Goal: Task Accomplishment & Management: Manage account settings

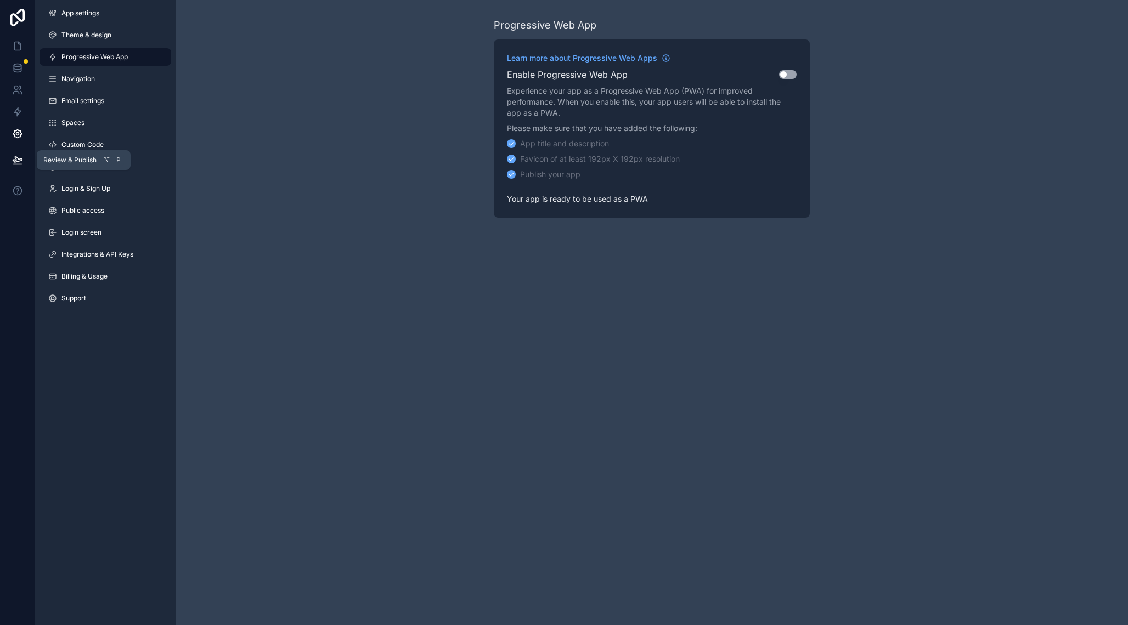
click at [17, 161] on icon at bounding box center [17, 159] width 9 height 5
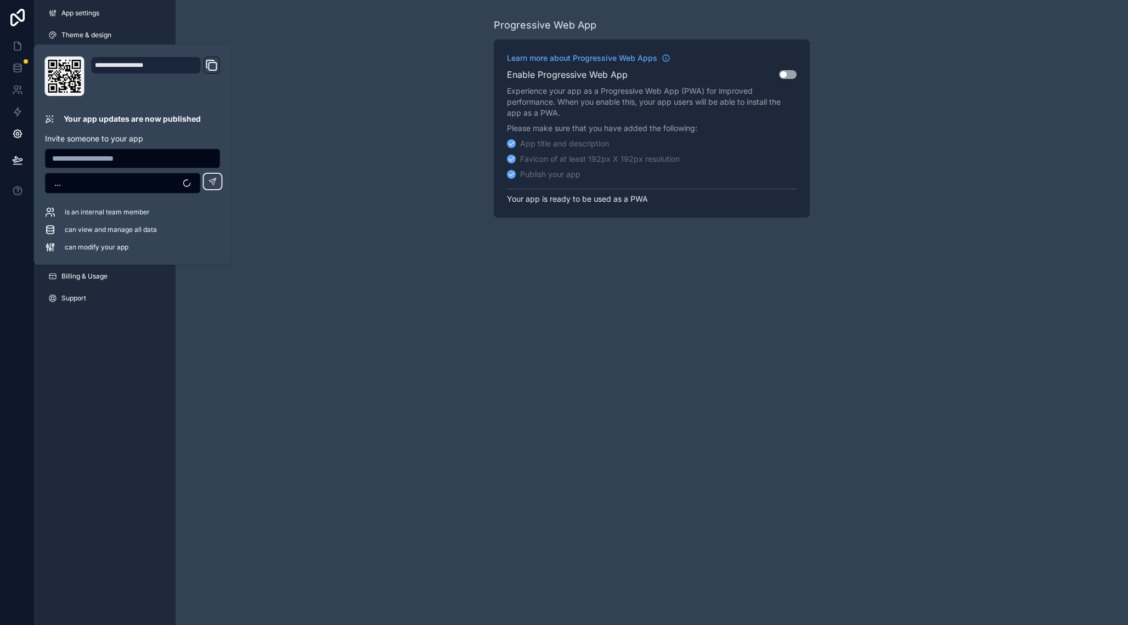
click at [114, 162] on input "text" at bounding box center [133, 158] width 174 height 15
click at [94, 184] on span "Team Admin" at bounding box center [77, 183] width 46 height 11
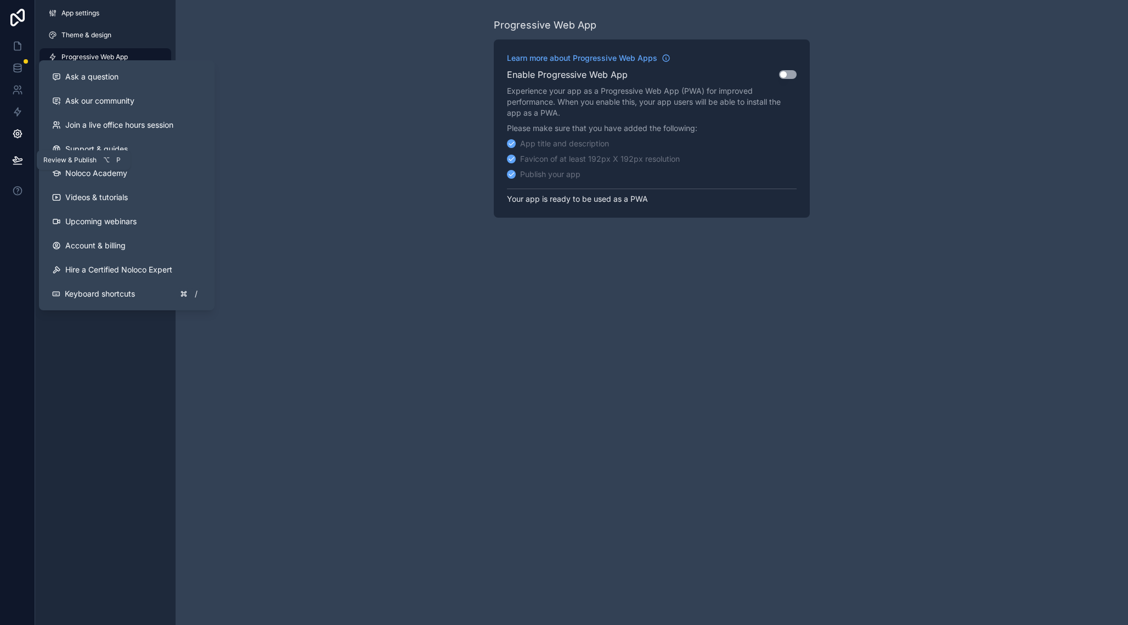
click at [21, 155] on icon at bounding box center [17, 160] width 11 height 11
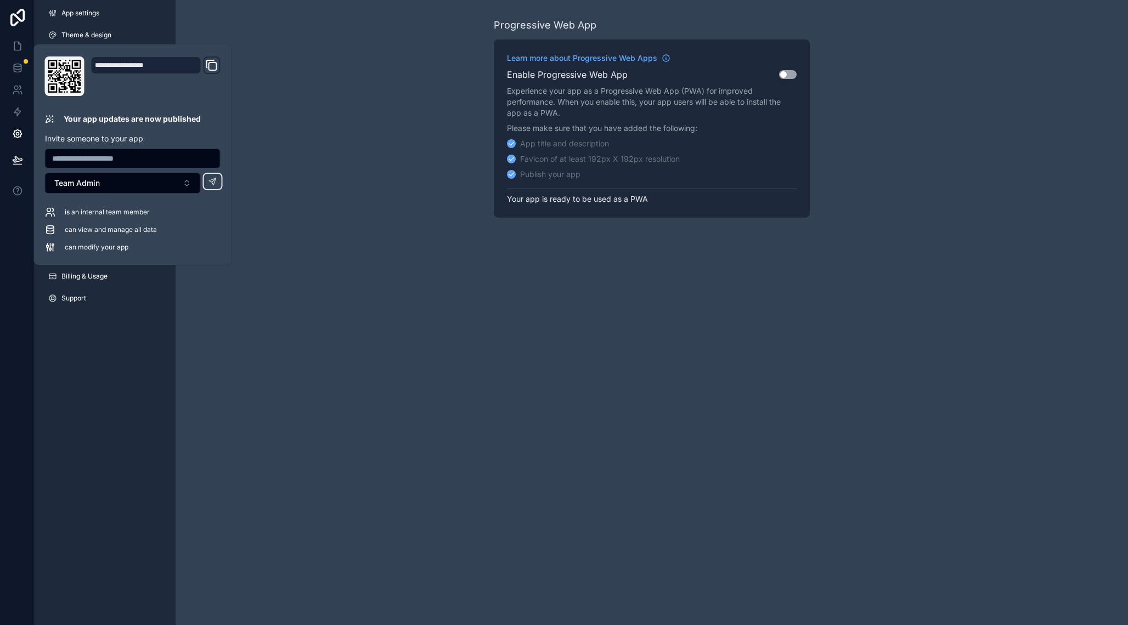
click at [126, 160] on input "text" at bounding box center [133, 158] width 174 height 15
type input "**********"
click at [193, 183] on button "Team Admin" at bounding box center [123, 183] width 156 height 21
click at [215, 184] on icon at bounding box center [212, 181] width 9 height 9
click at [399, 58] on div "Progressive Web App Learn more about Progressive Web Apps Enable Progressive We…" at bounding box center [652, 117] width 952 height 235
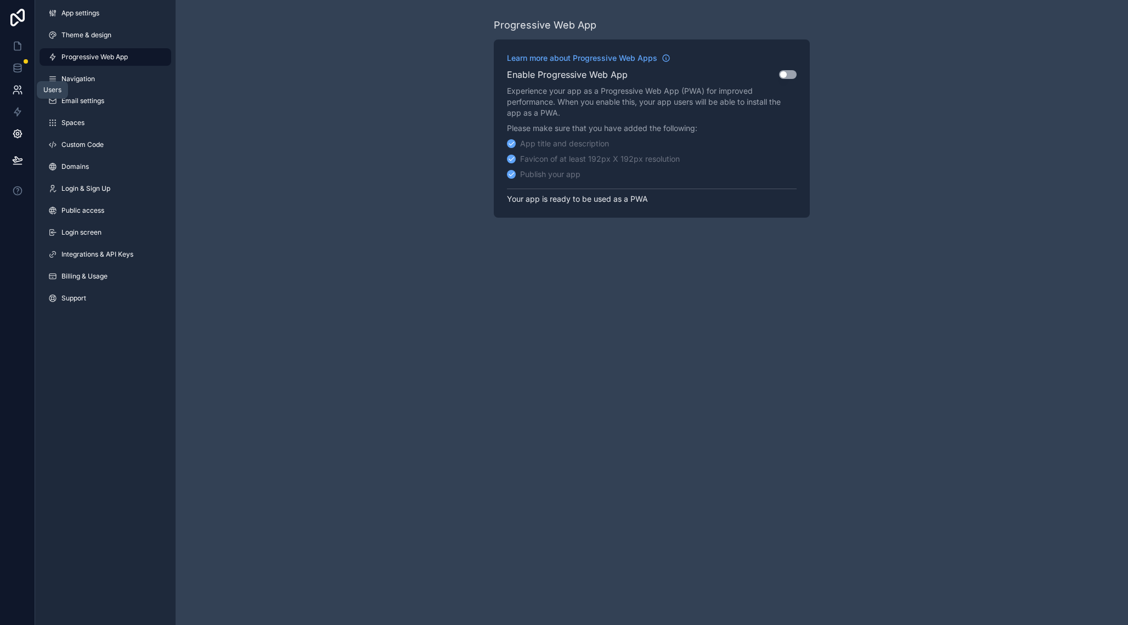
click at [16, 92] on icon at bounding box center [15, 93] width 5 height 3
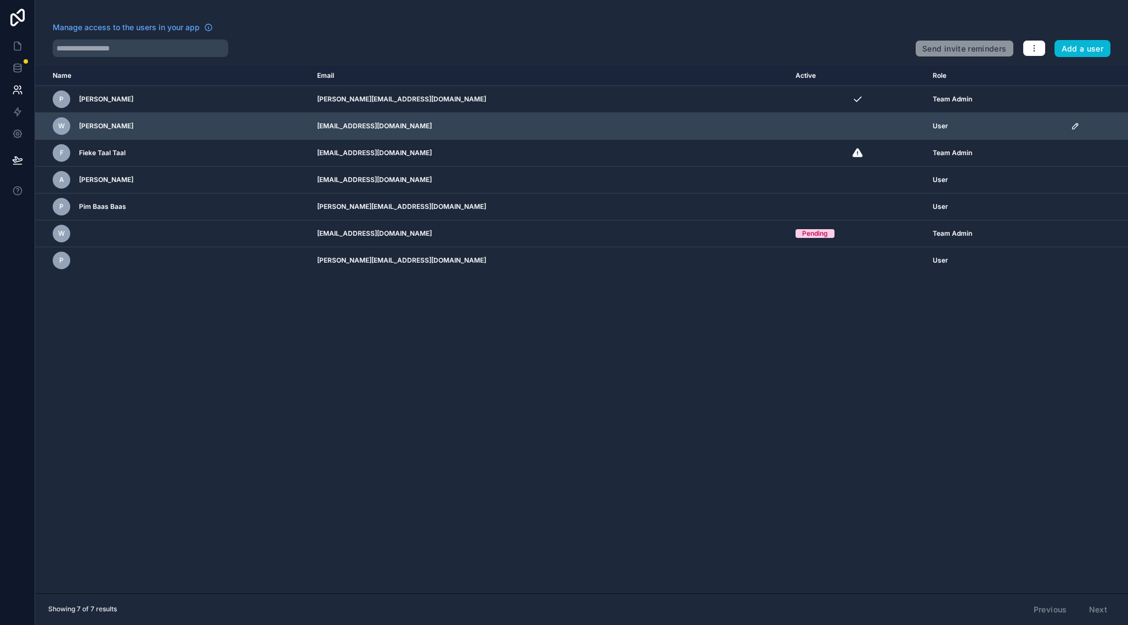
click at [1071, 127] on icon "scrollable content" at bounding box center [1075, 126] width 9 height 9
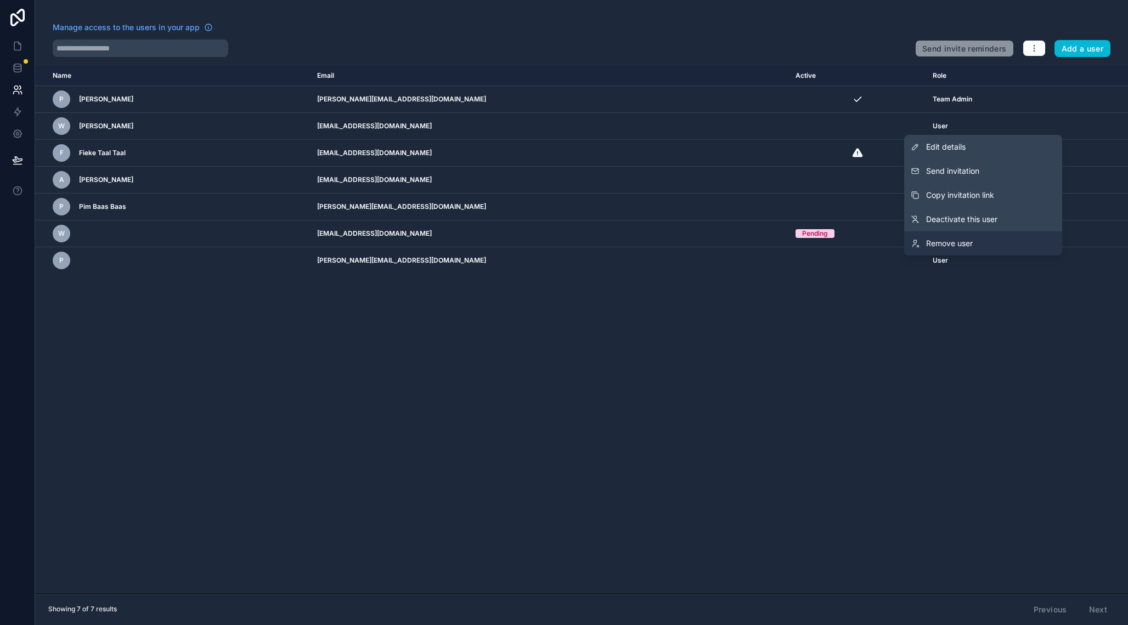
click at [969, 235] on link "Remove user" at bounding box center [983, 243] width 158 height 24
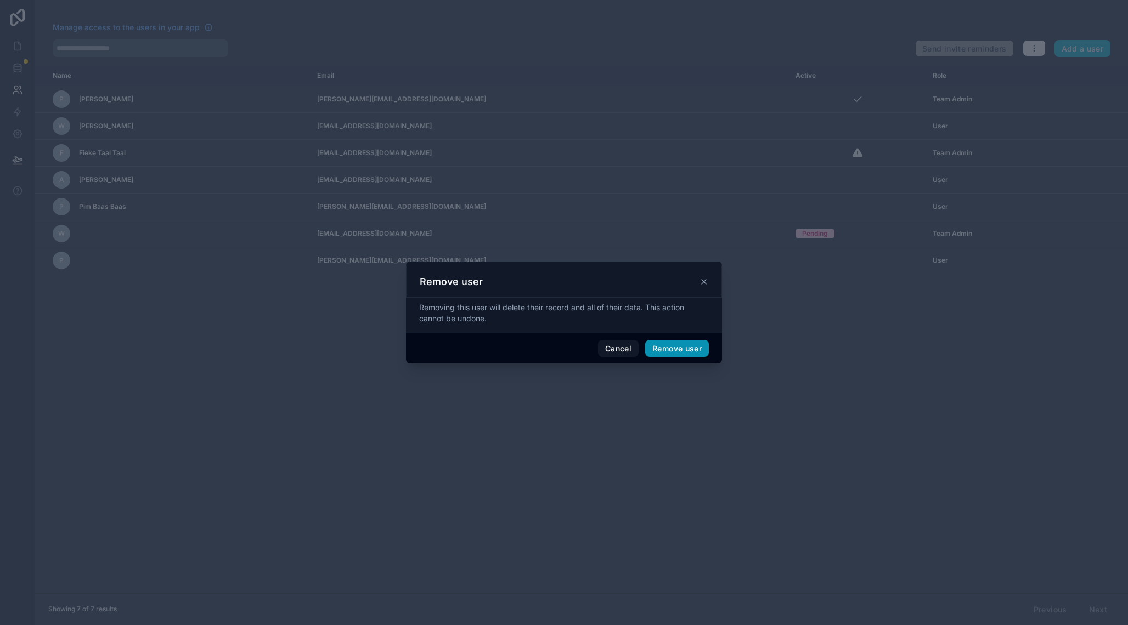
click at [673, 348] on button "Remove user" at bounding box center [677, 349] width 64 height 18
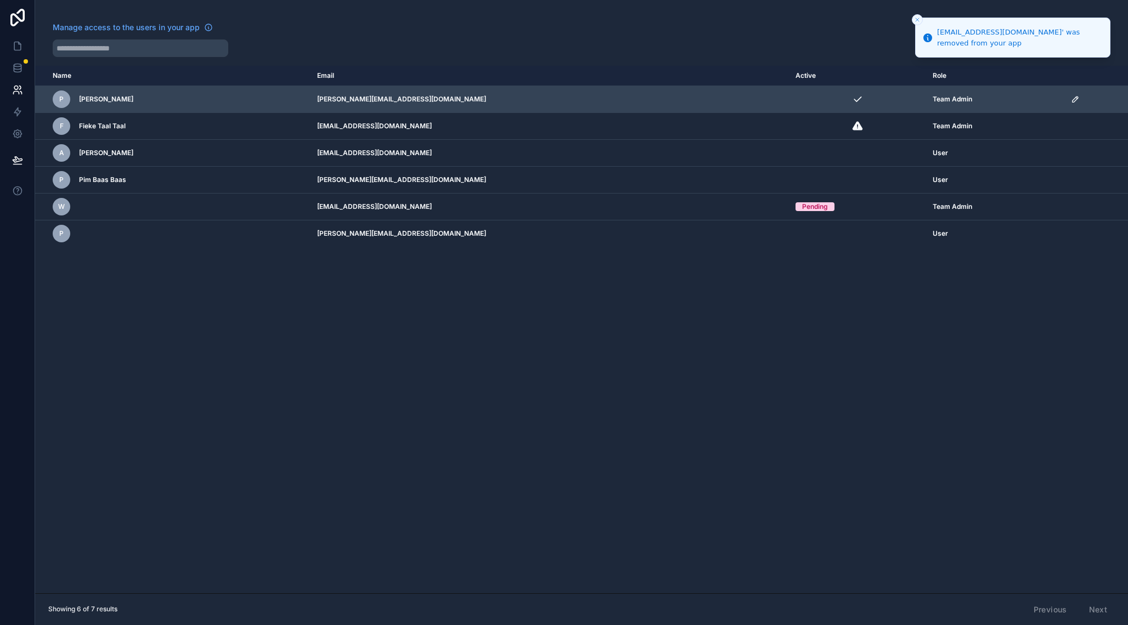
click at [163, 95] on div "P Pieter Wolbers Wolbers" at bounding box center [178, 100] width 251 height 18
click at [1076, 98] on icon "scrollable content" at bounding box center [1077, 98] width 2 height 2
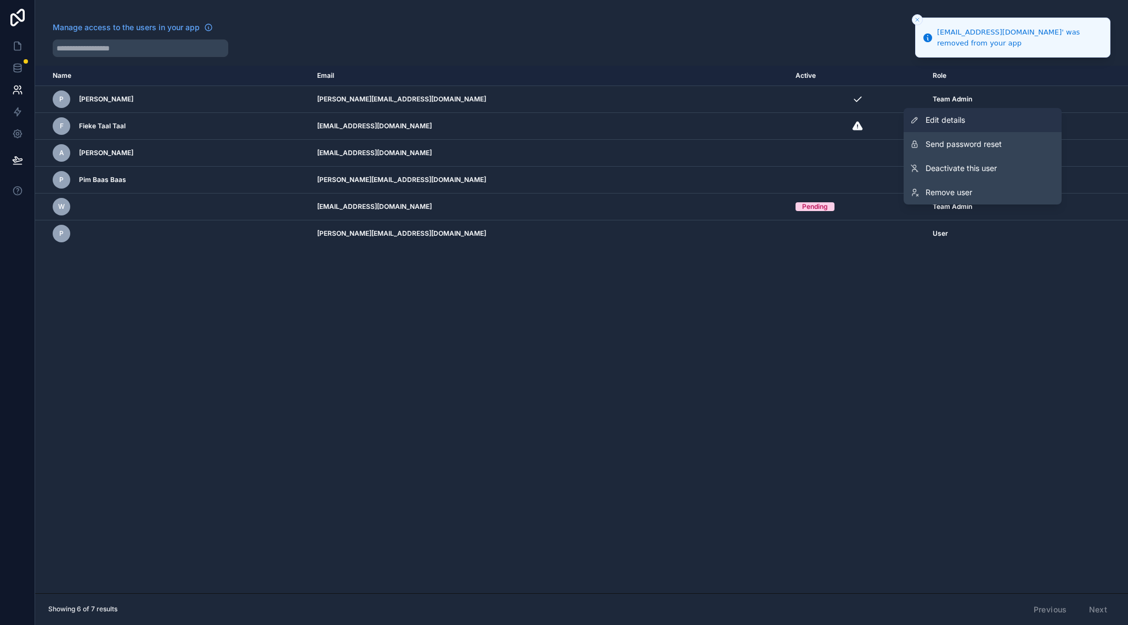
click at [971, 115] on link "Edit details" at bounding box center [982, 120] width 158 height 24
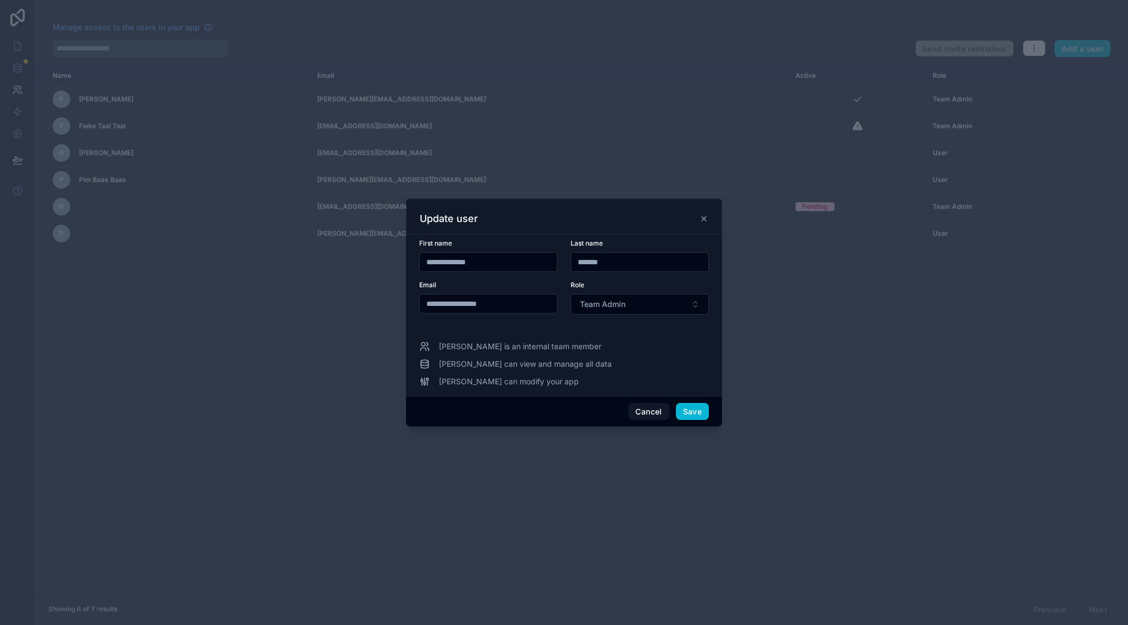
click at [478, 256] on input "**********" at bounding box center [488, 262] width 137 height 15
type input "******"
click at [697, 407] on button "Save" at bounding box center [692, 412] width 33 height 18
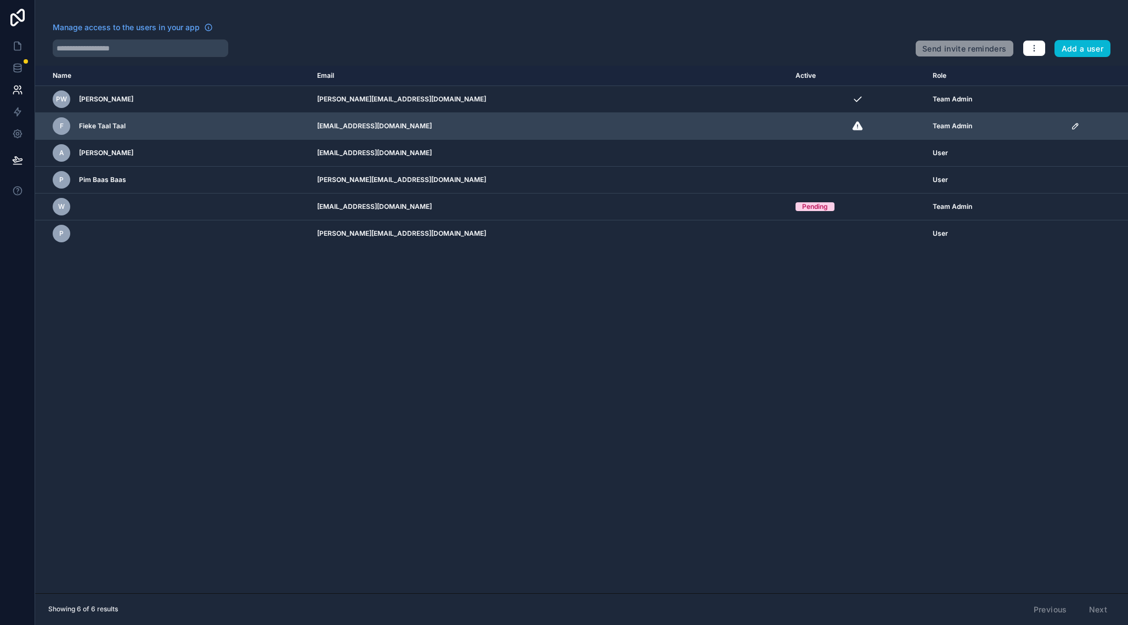
click at [1071, 129] on icon "scrollable content" at bounding box center [1075, 126] width 9 height 9
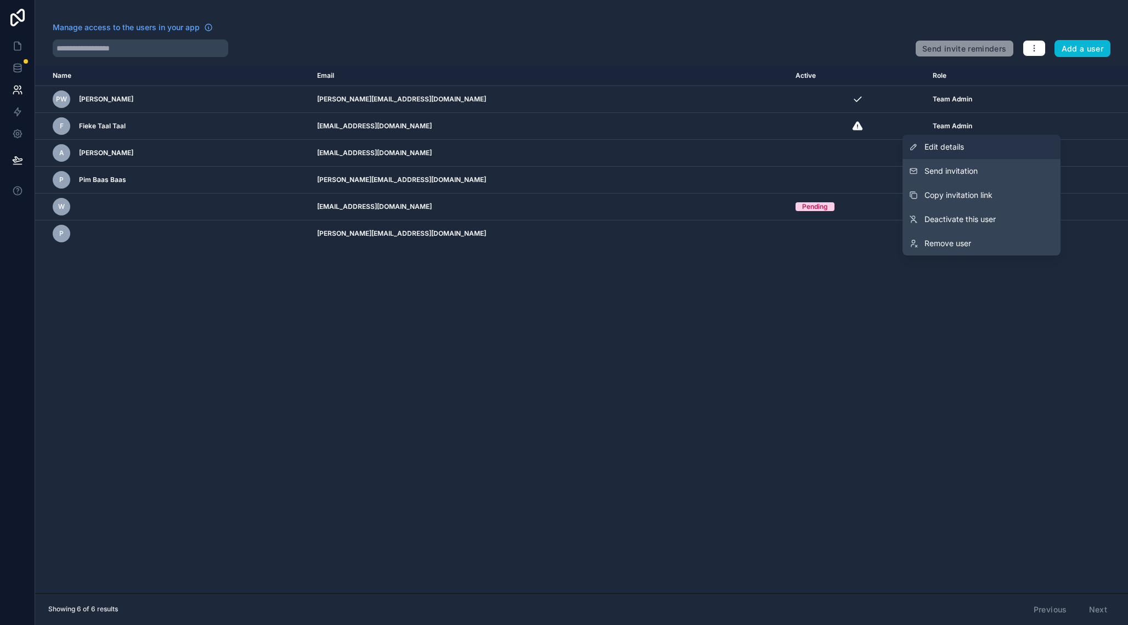
click at [981, 143] on link "Edit details" at bounding box center [981, 147] width 158 height 24
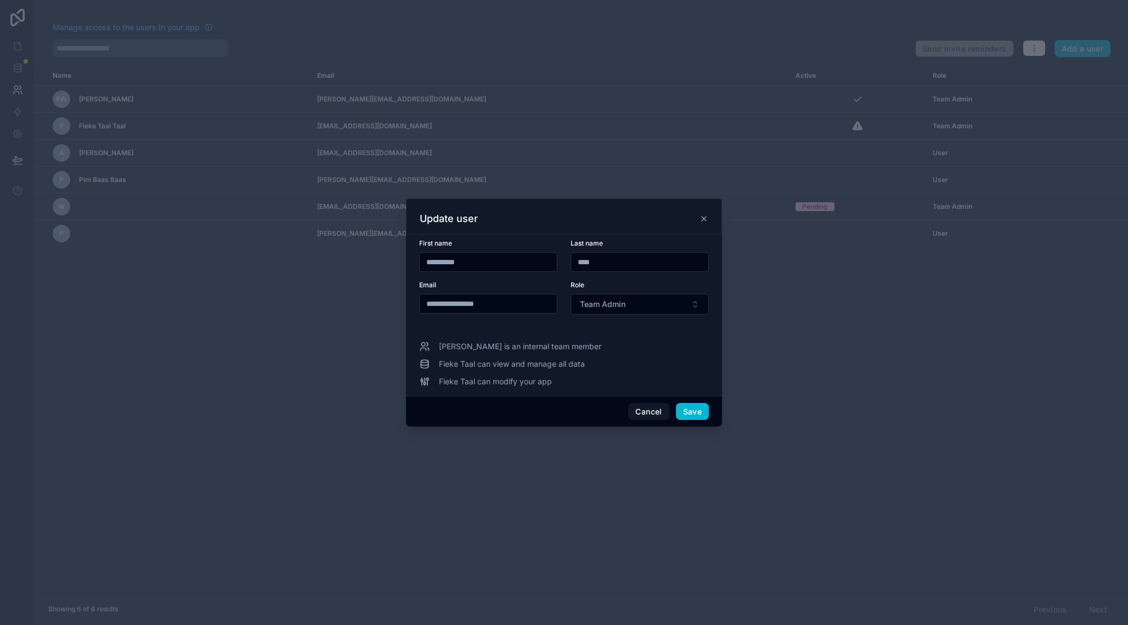
click at [487, 267] on input "**********" at bounding box center [488, 262] width 137 height 15
type input "*****"
click at [692, 410] on button "Save" at bounding box center [692, 412] width 33 height 18
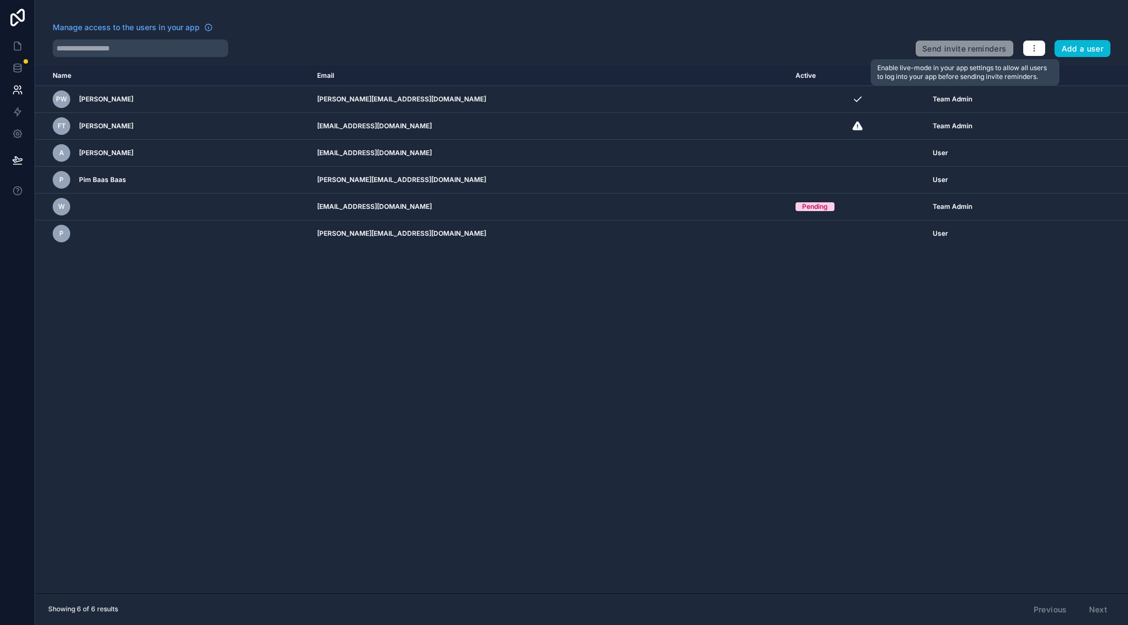
click at [959, 50] on span "Send invite reminders" at bounding box center [964, 47] width 98 height 22
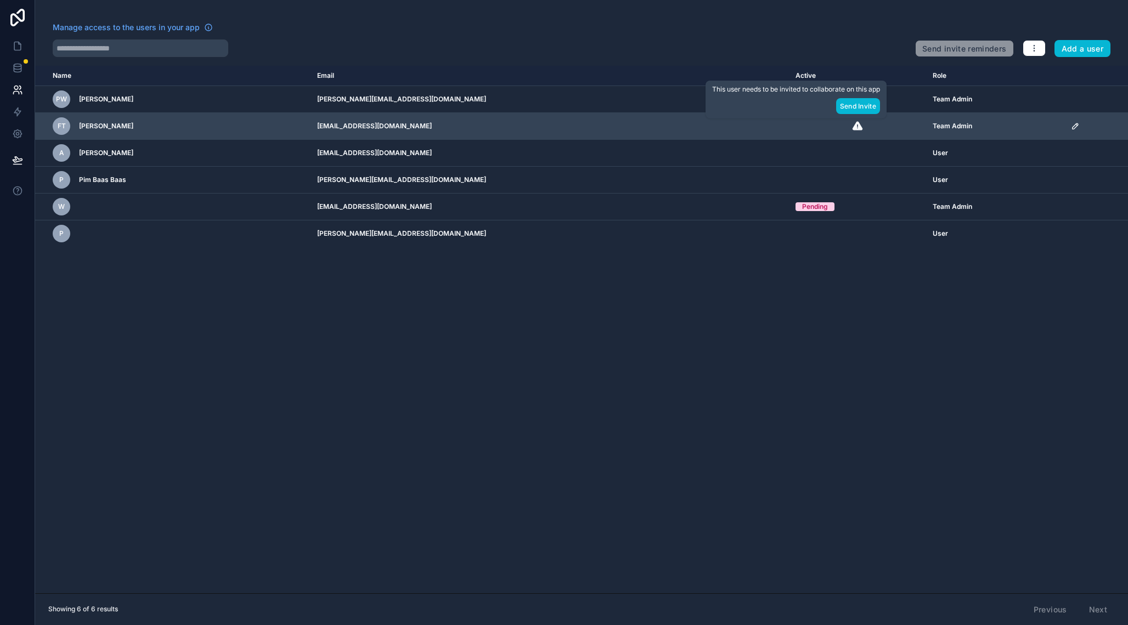
click at [849, 126] on div "scrollable content" at bounding box center [857, 126] width 124 height 11
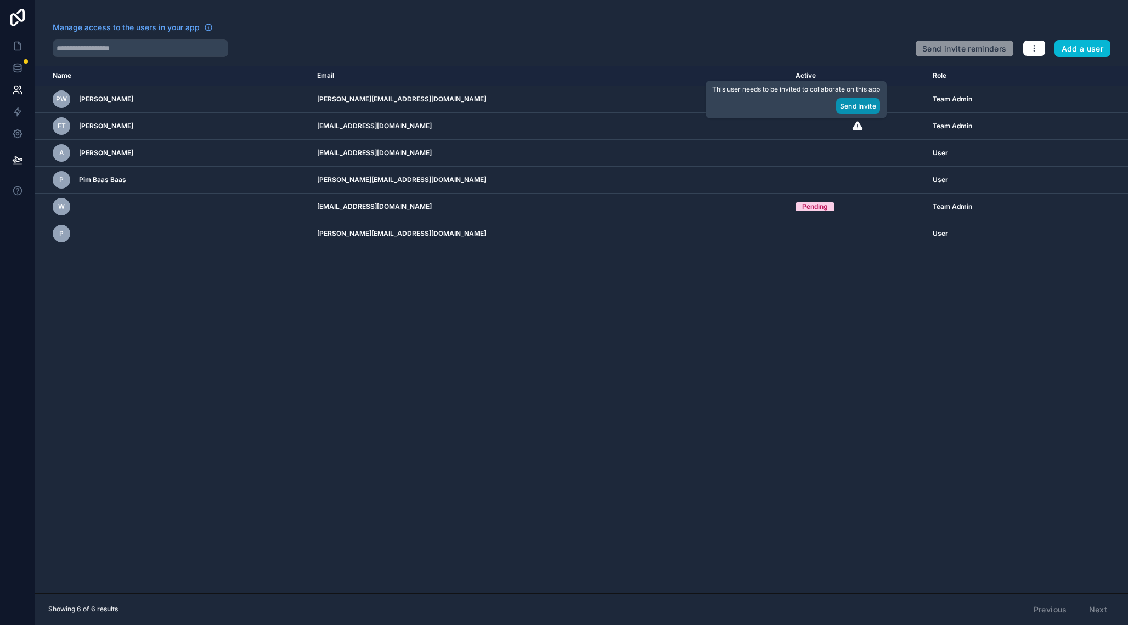
click at [858, 110] on button "Send Invite" at bounding box center [858, 106] width 44 height 16
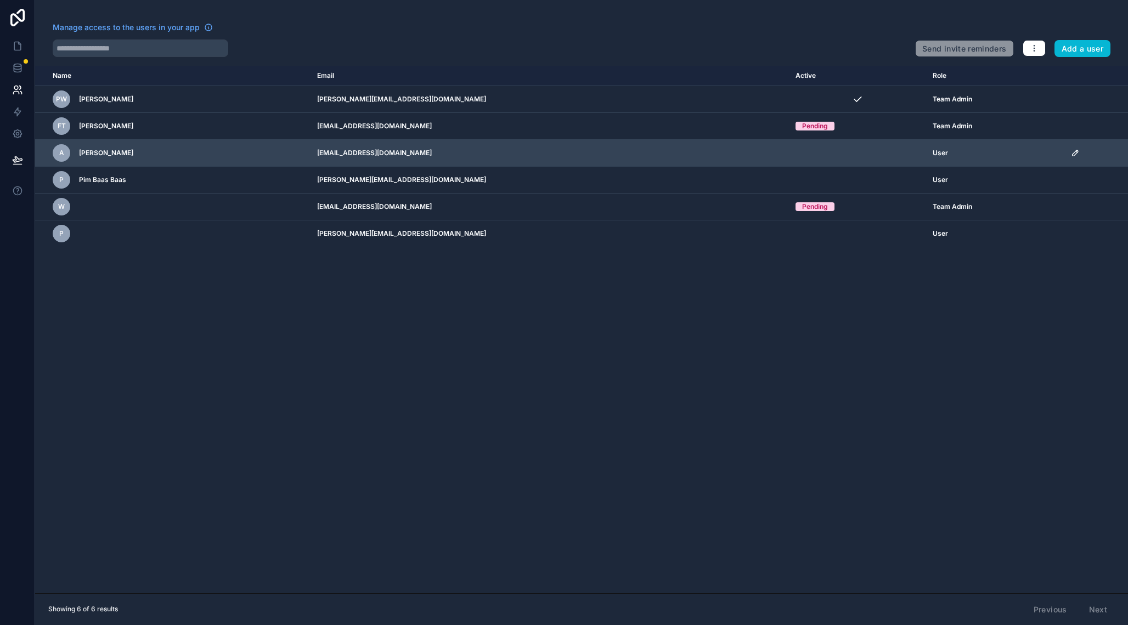
click at [1072, 152] on icon "scrollable content" at bounding box center [1074, 152] width 5 height 5
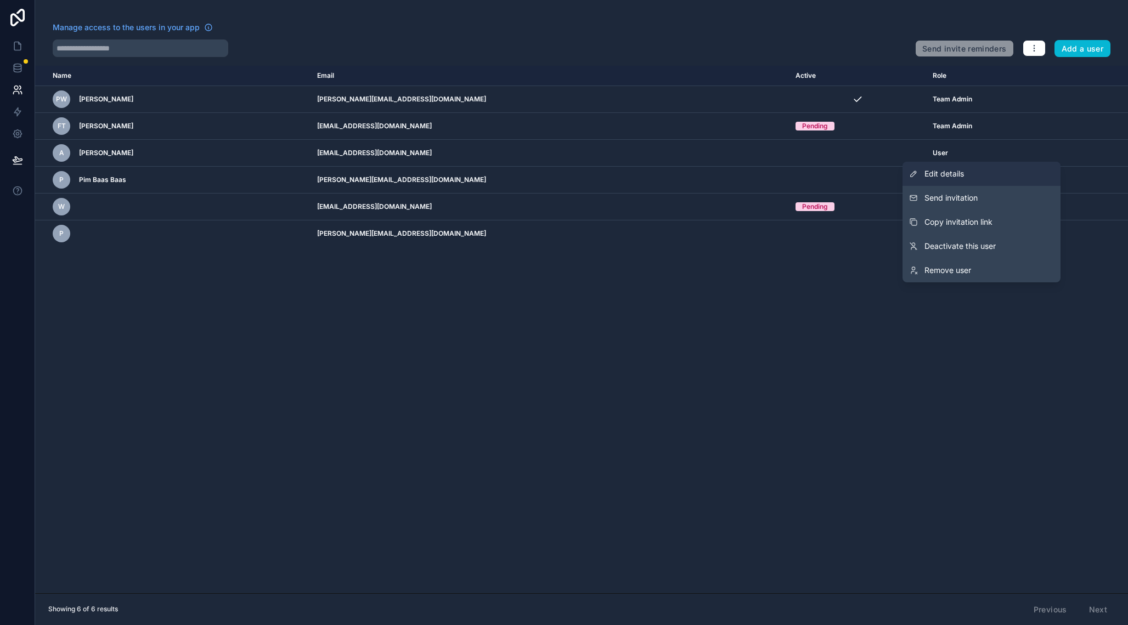
click at [963, 172] on span "Edit details" at bounding box center [943, 173] width 39 height 11
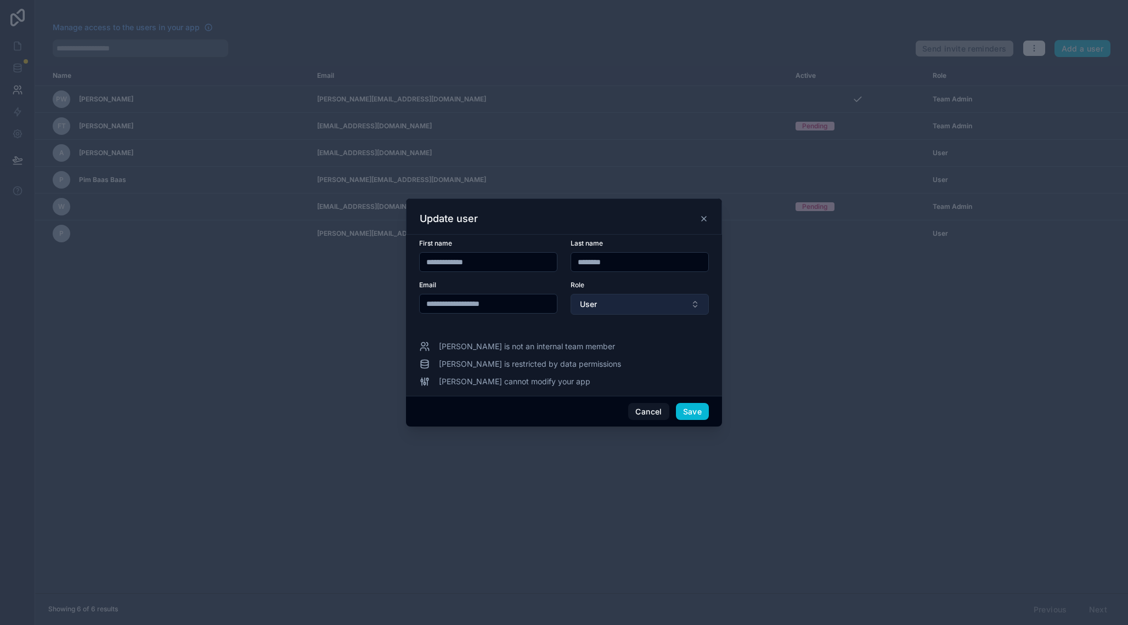
click at [600, 302] on button "User" at bounding box center [639, 304] width 138 height 21
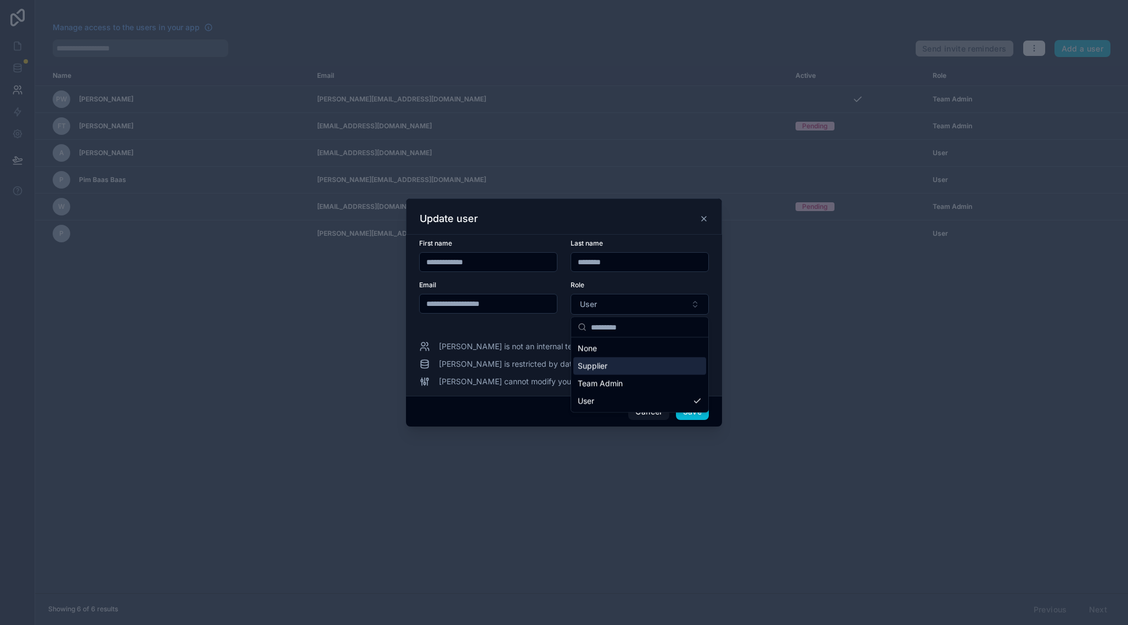
click at [593, 368] on span "Supplier" at bounding box center [593, 366] width 30 height 11
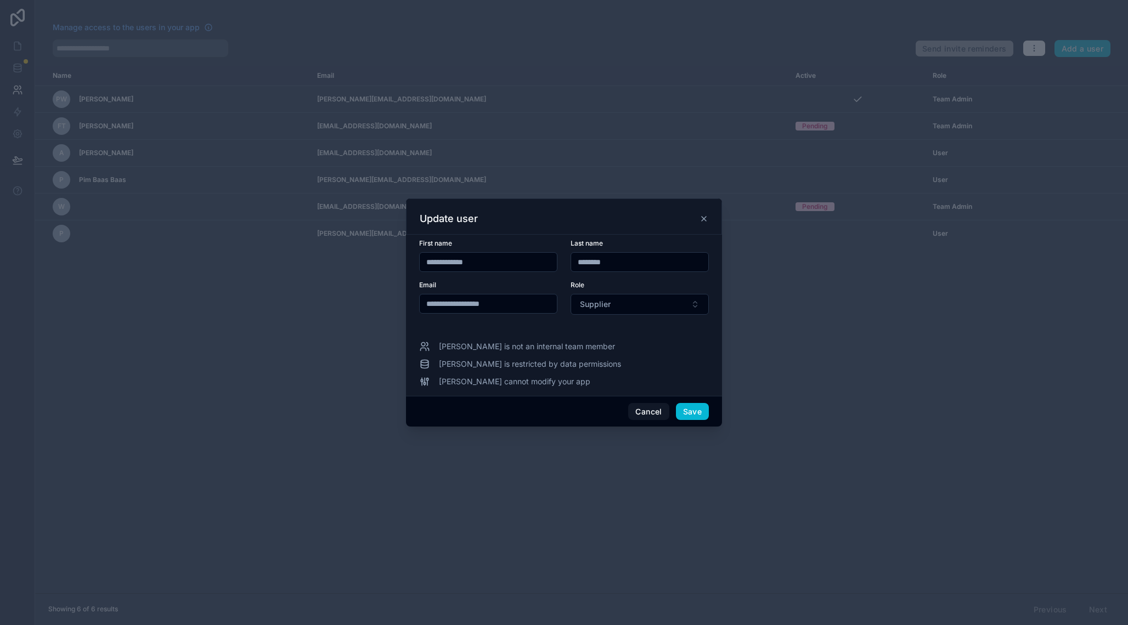
click at [491, 257] on input "**********" at bounding box center [488, 262] width 137 height 15
type input "****"
click at [687, 410] on button "Save" at bounding box center [692, 412] width 33 height 18
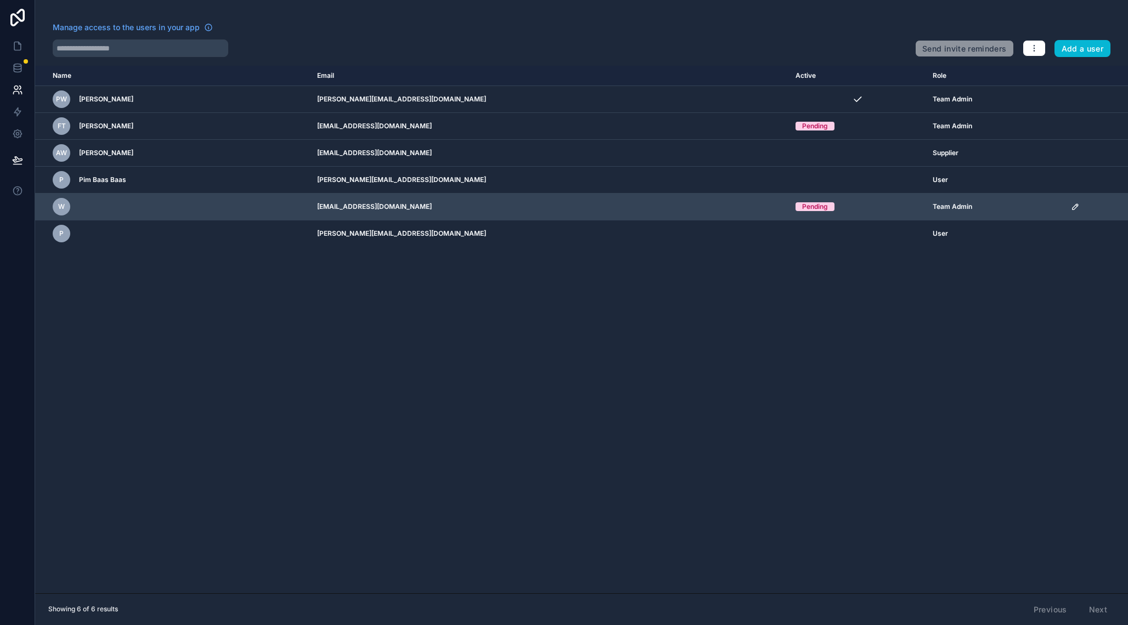
click at [1076, 206] on icon "scrollable content" at bounding box center [1077, 206] width 2 height 2
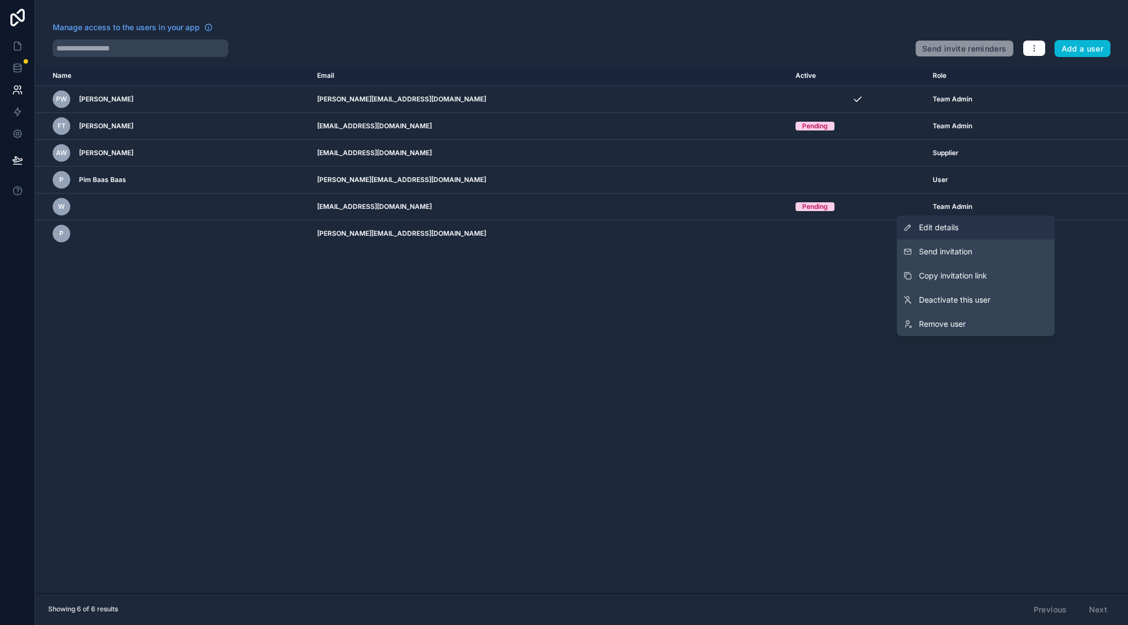
click at [950, 236] on link "Edit details" at bounding box center [976, 228] width 158 height 24
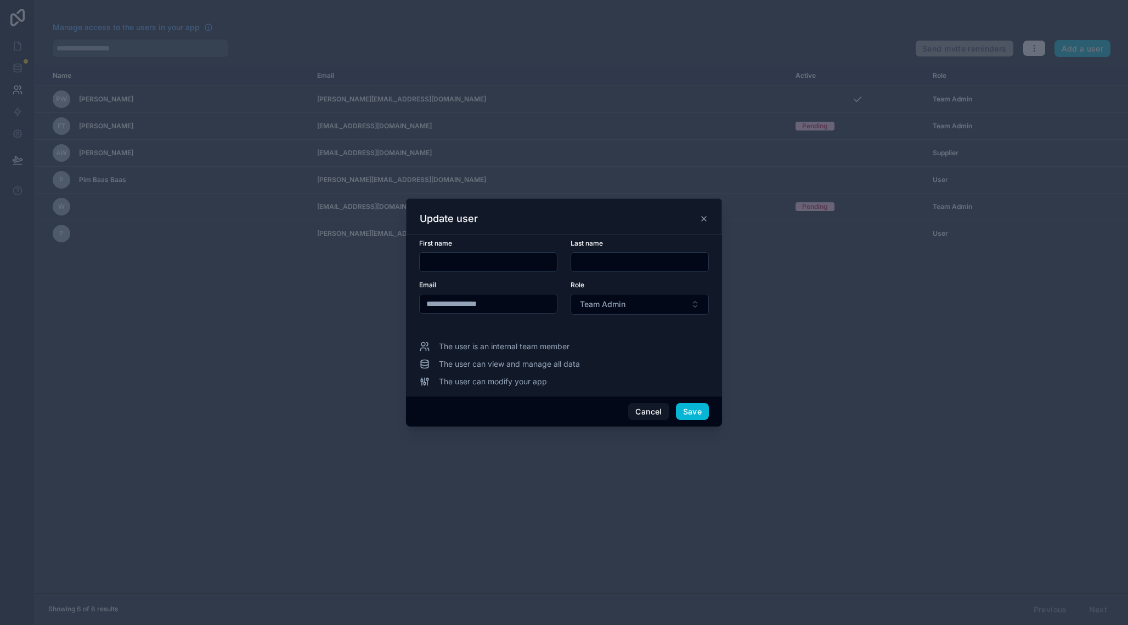
click at [469, 265] on input "text" at bounding box center [488, 262] width 137 height 15
type input "******"
click at [693, 411] on button "Save" at bounding box center [692, 412] width 33 height 18
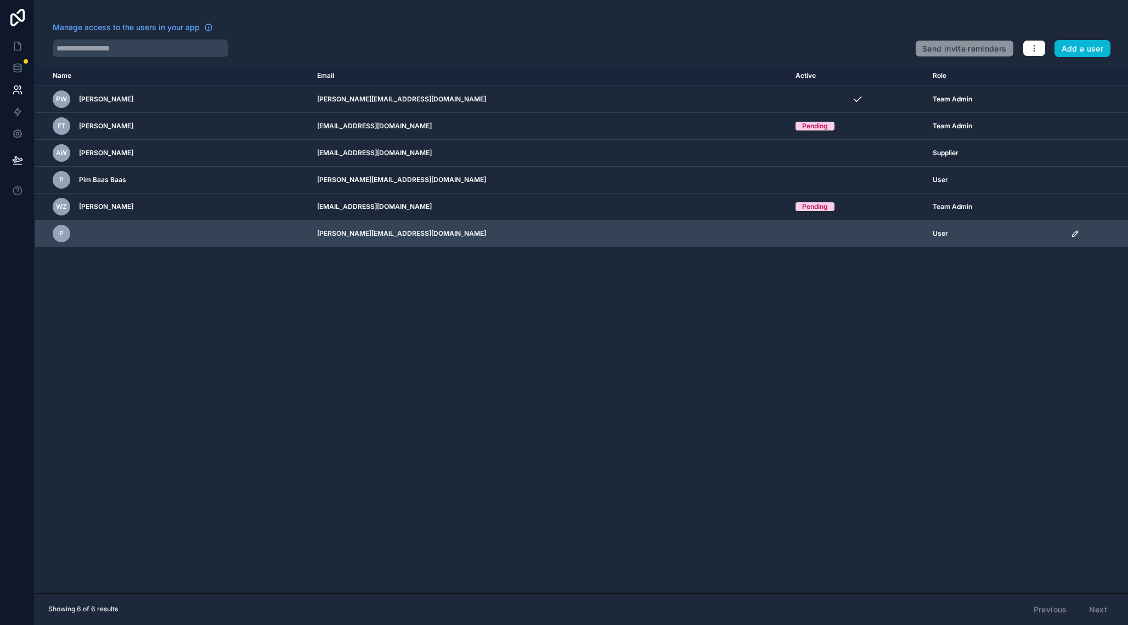
click at [1072, 236] on icon "scrollable content" at bounding box center [1074, 233] width 5 height 5
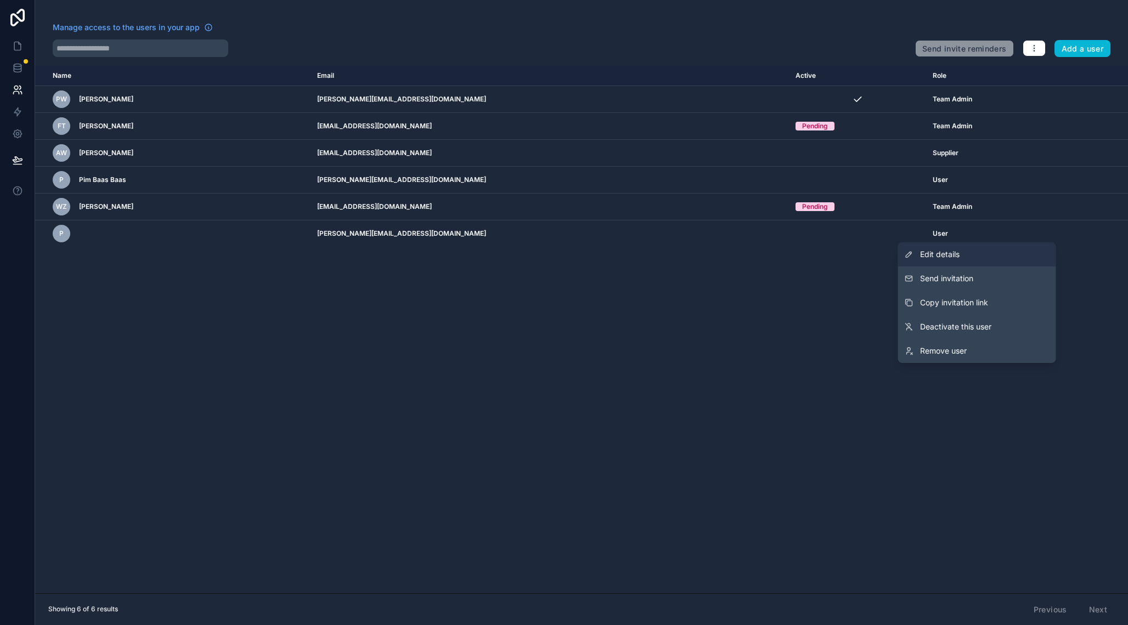
click at [982, 250] on link "Edit details" at bounding box center [977, 254] width 158 height 24
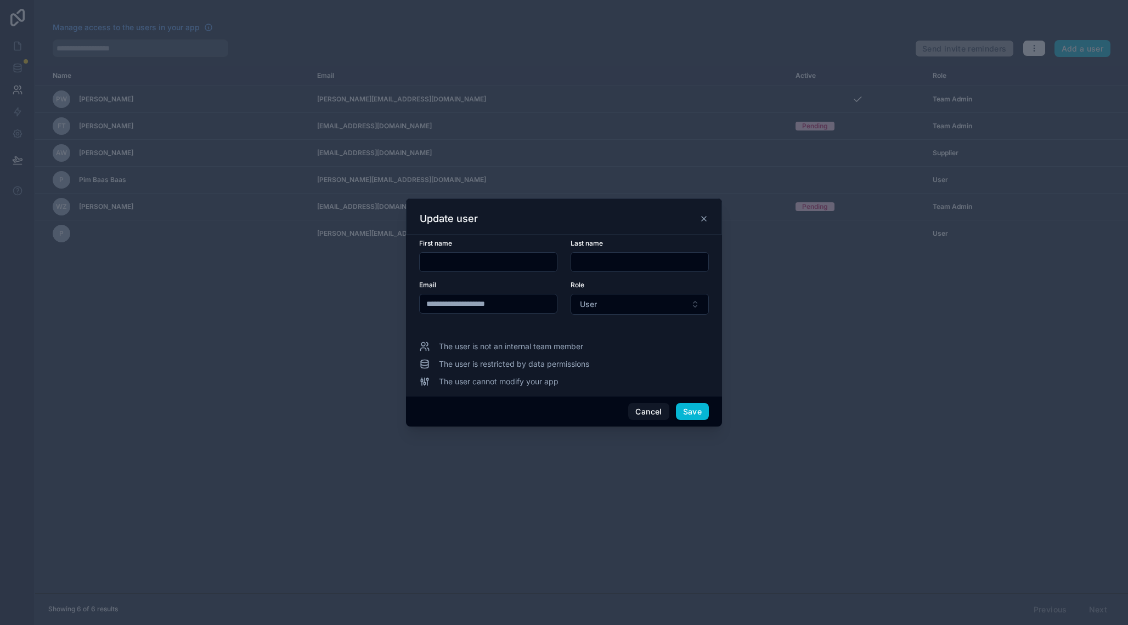
click at [485, 261] on input "text" at bounding box center [488, 262] width 137 height 15
type input "**********"
click at [696, 413] on button "Save" at bounding box center [692, 412] width 33 height 18
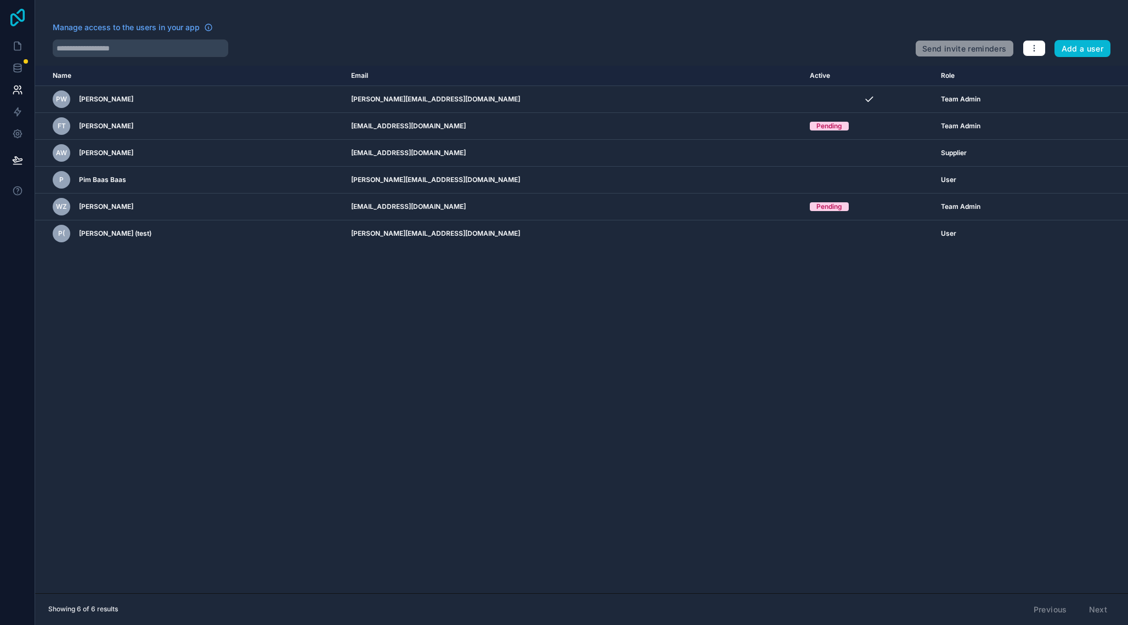
click at [19, 17] on icon at bounding box center [17, 18] width 14 height 18
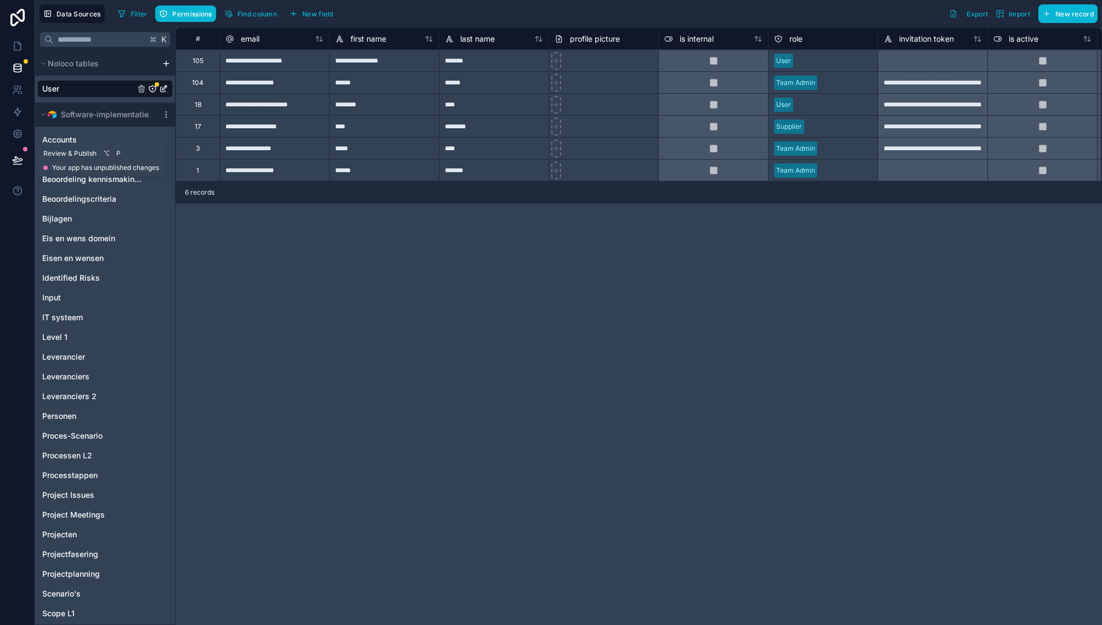
click at [17, 165] on icon at bounding box center [17, 165] width 8 height 0
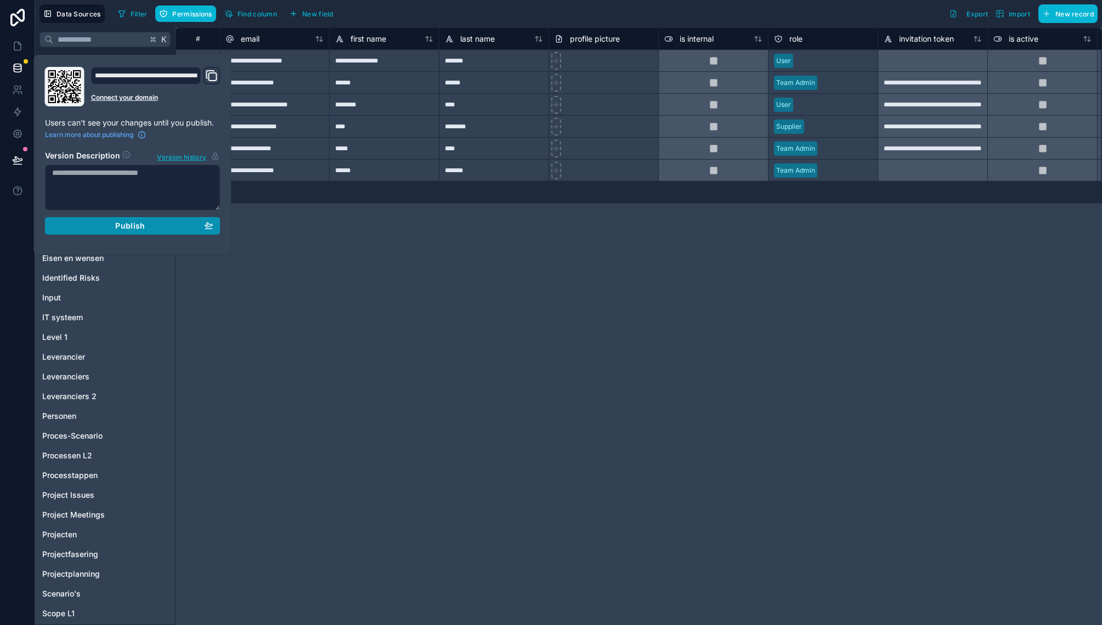
click at [118, 227] on span "Publish" at bounding box center [130, 226] width 30 height 10
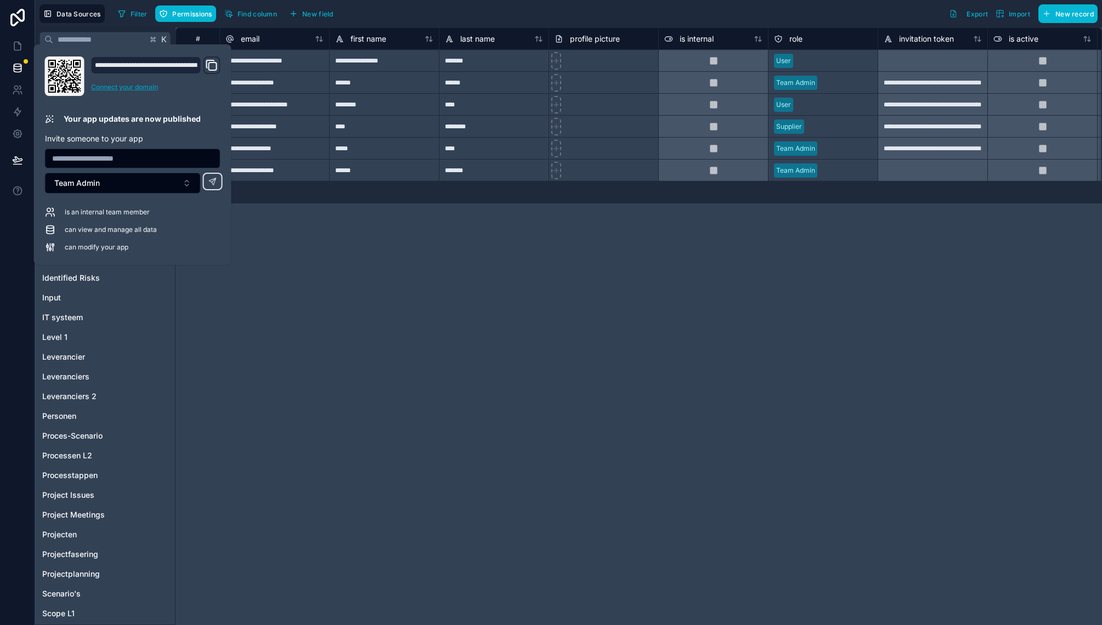
click at [119, 89] on link "Connect your domain" at bounding box center [155, 87] width 129 height 9
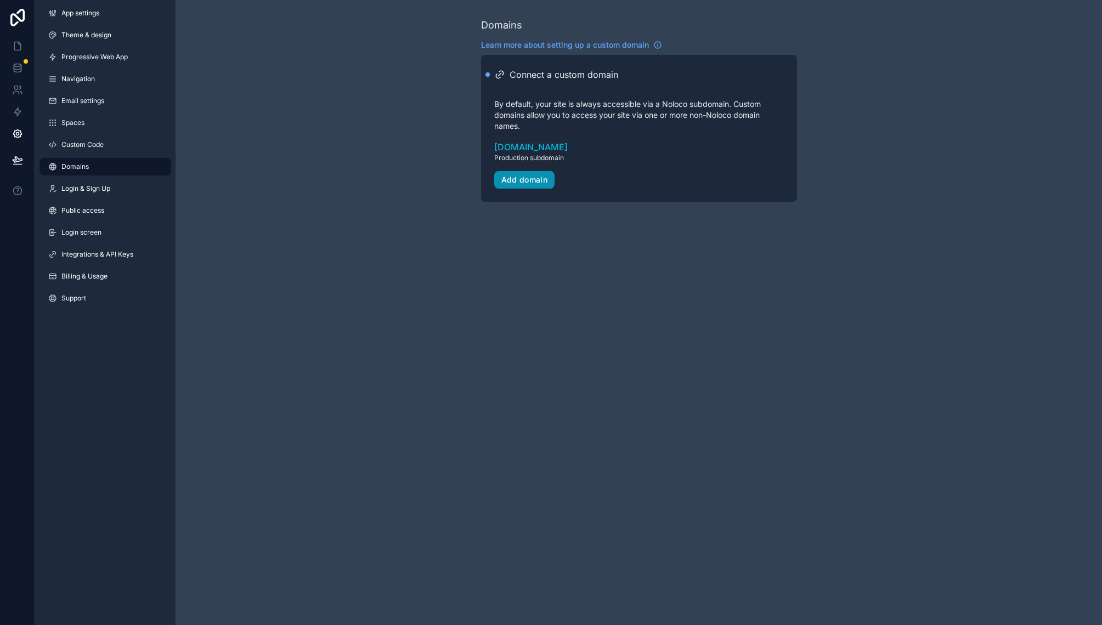
click at [542, 184] on div "Add domain" at bounding box center [524, 180] width 47 height 10
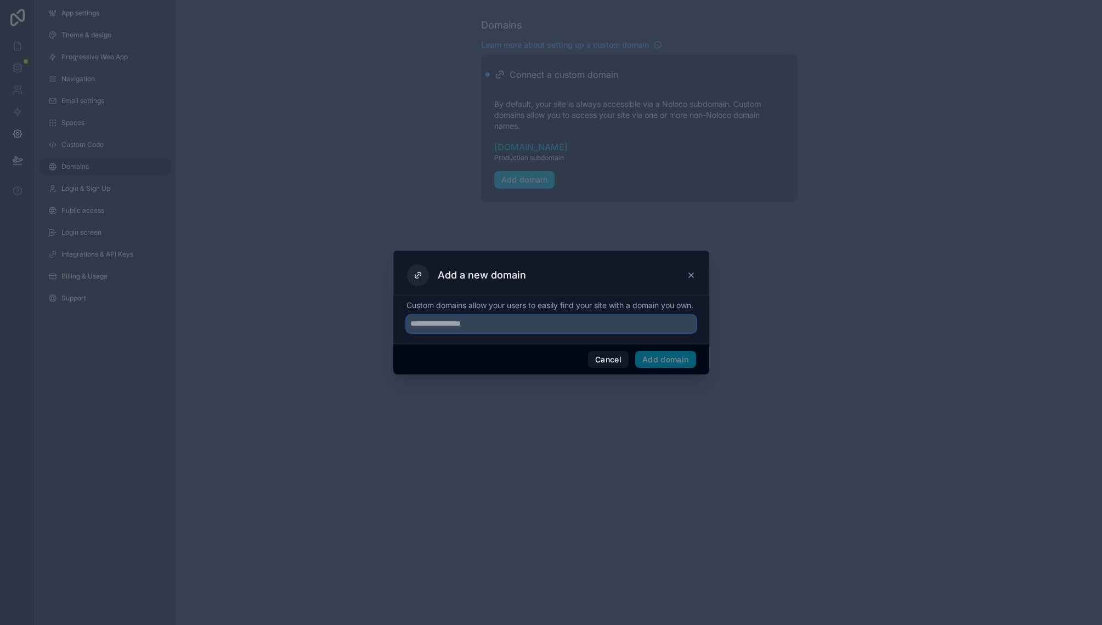
click at [460, 327] on input "text" at bounding box center [551, 324] width 290 height 18
type input "**********"
click at [676, 364] on button "Add domain" at bounding box center [665, 360] width 61 height 18
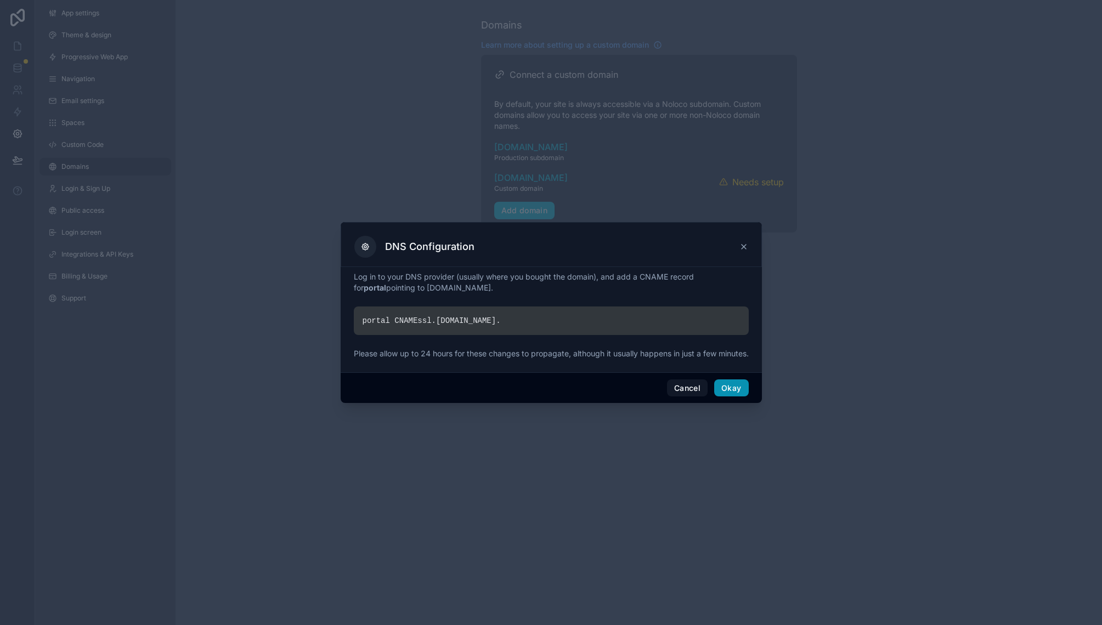
click at [732, 395] on button "Okay" at bounding box center [731, 389] width 34 height 18
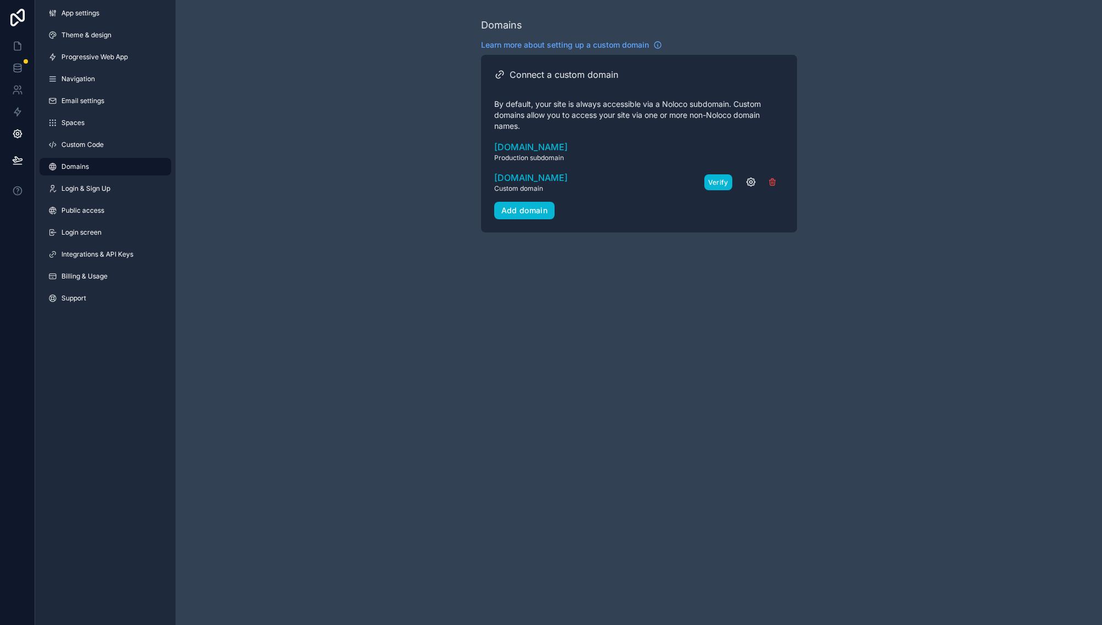
click at [720, 189] on button "Verify" at bounding box center [718, 182] width 28 height 16
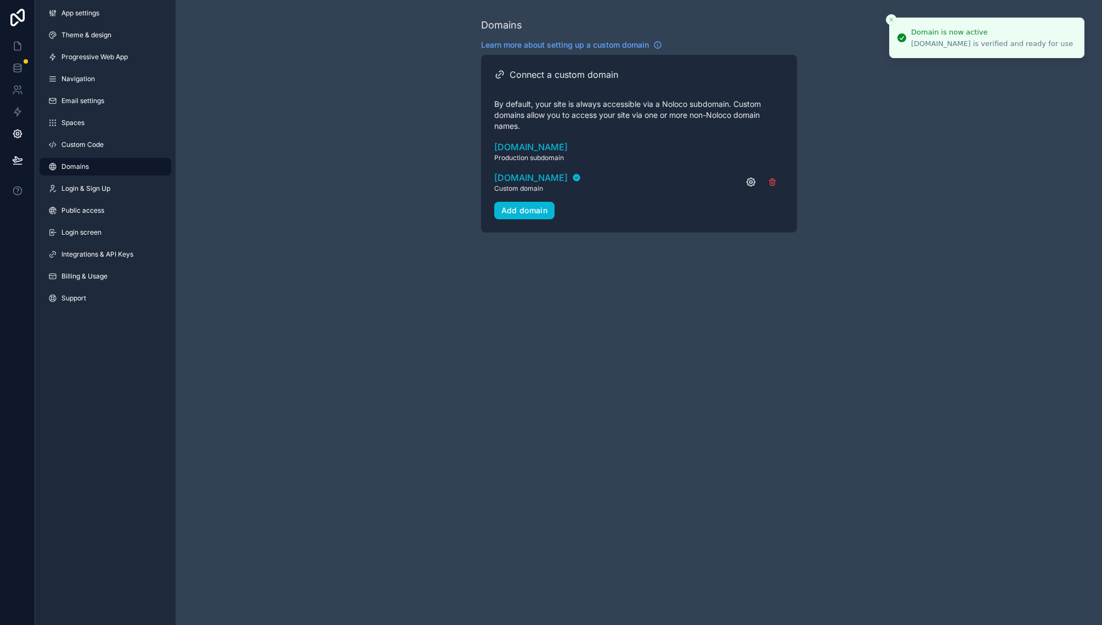
click at [660, 296] on div "Domains Learn more about setting up a custom domain Connect a custom domain By …" at bounding box center [639, 312] width 926 height 625
click at [318, 166] on div "Domains Learn more about setting up a custom domain Connect a custom domain By …" at bounding box center [639, 125] width 926 height 250
